Goal: Navigation & Orientation: Find specific page/section

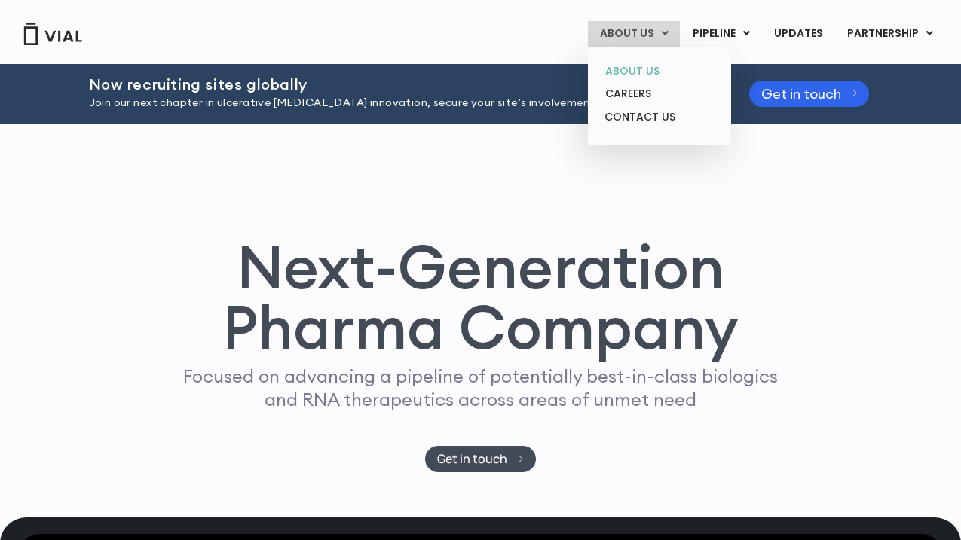
click at [643, 74] on link "ABOUT US" at bounding box center [659, 71] width 132 height 23
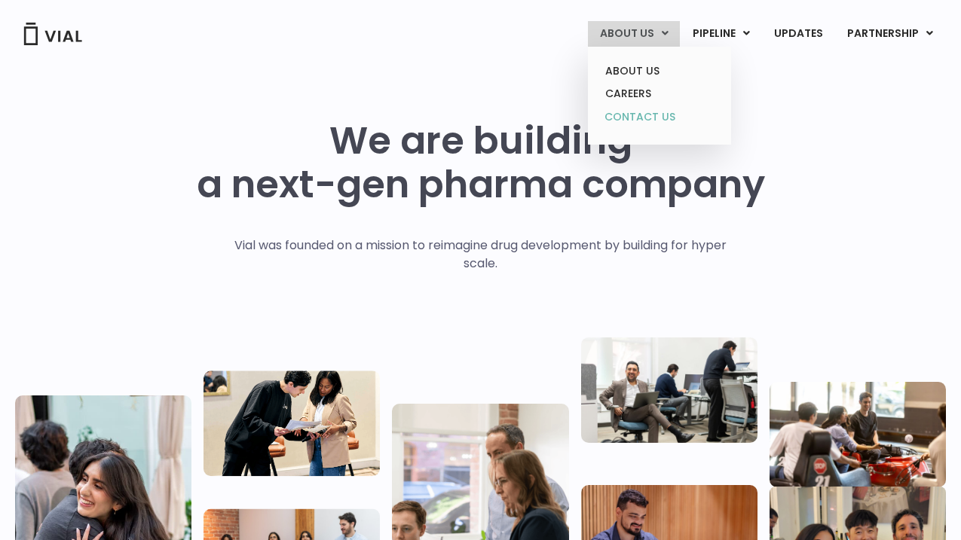
click at [651, 116] on link "CONTACT US" at bounding box center [659, 117] width 132 height 24
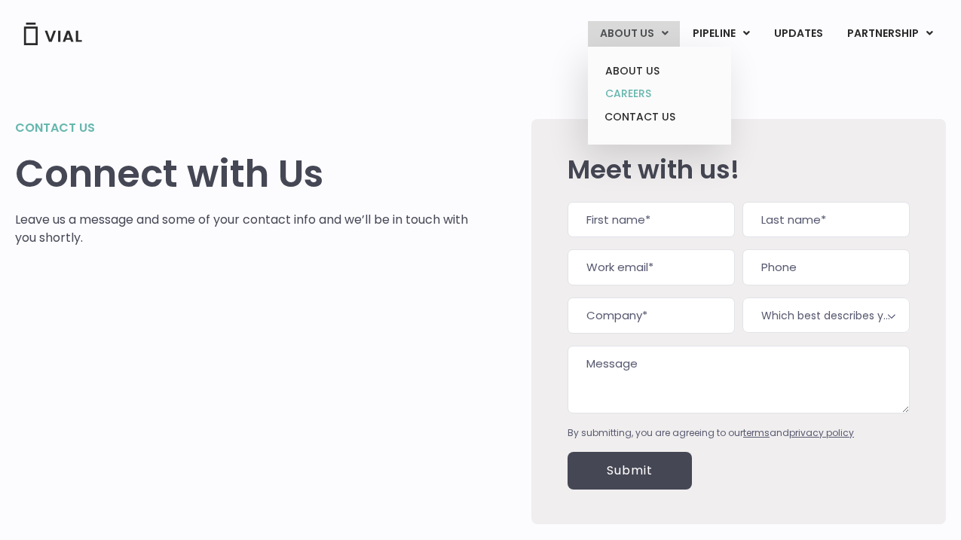
click at [652, 93] on link "CAREERS" at bounding box center [659, 93] width 132 height 23
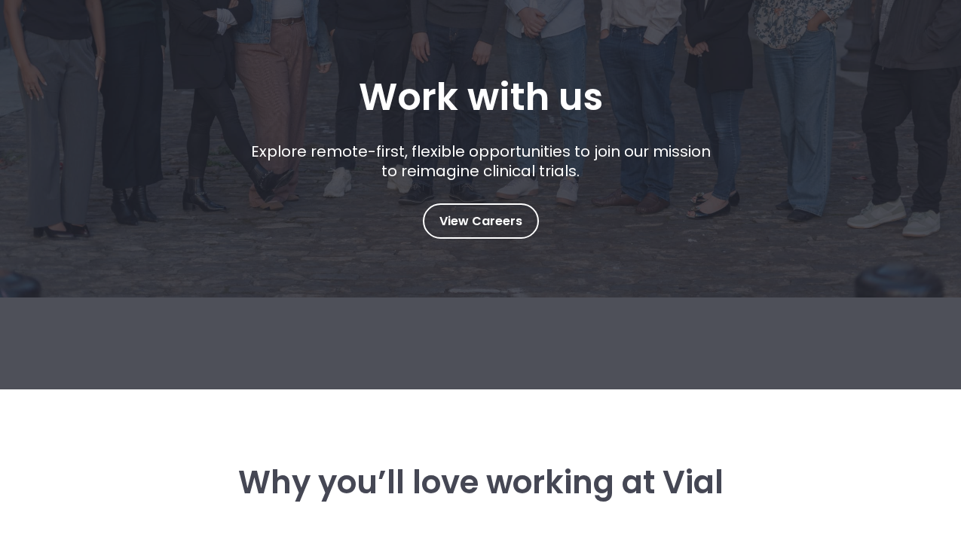
scroll to position [214, 0]
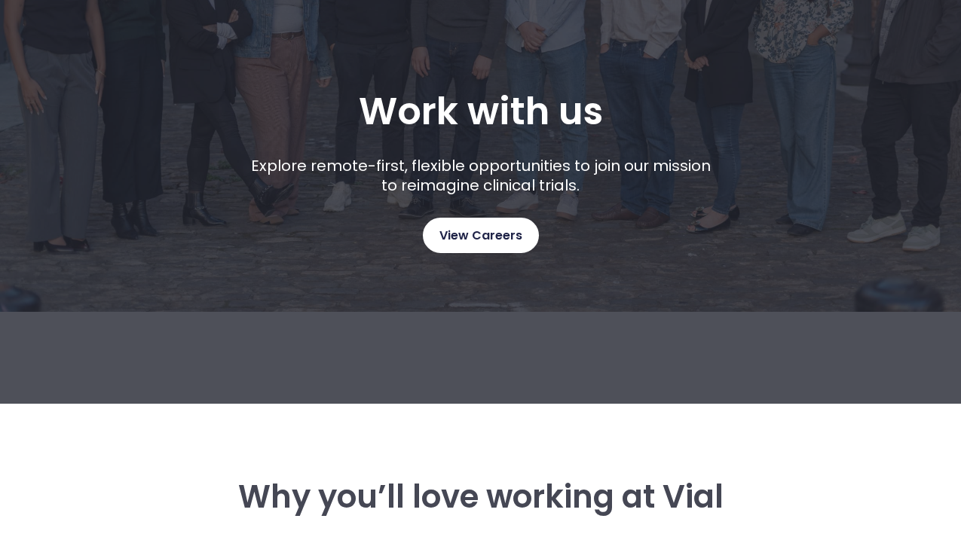
click at [464, 226] on span "View Careers" at bounding box center [480, 236] width 83 height 20
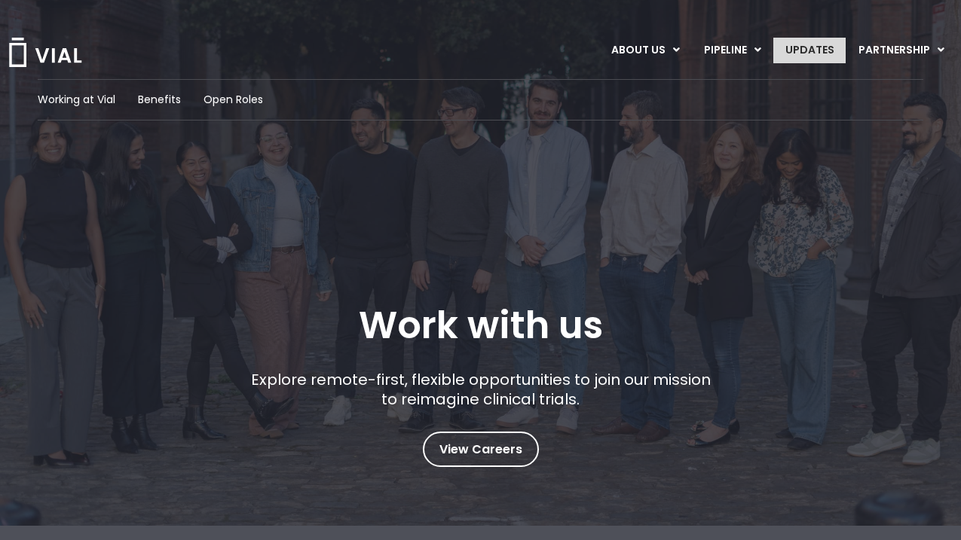
click at [805, 45] on link "UPDATES" at bounding box center [809, 51] width 72 height 26
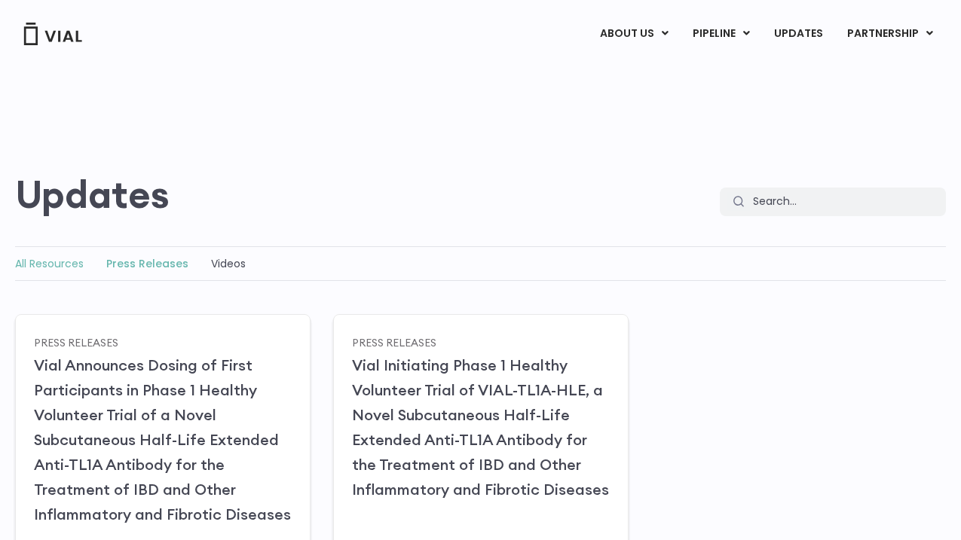
click at [45, 261] on link "All Resources" at bounding box center [49, 263] width 69 height 15
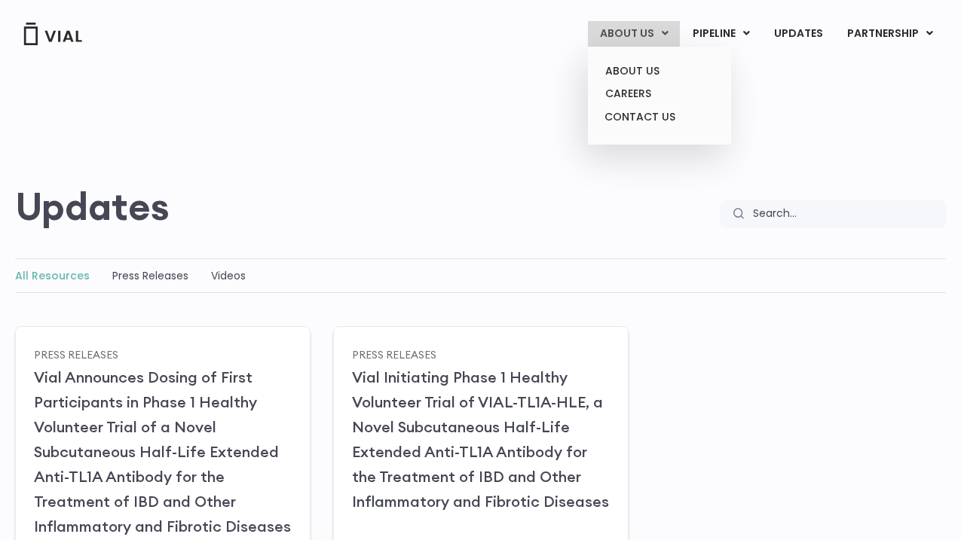
click at [637, 31] on link "ABOUT US" at bounding box center [634, 34] width 92 height 26
click at [639, 68] on link "ABOUT US" at bounding box center [659, 71] width 132 height 23
